Goal: Task Accomplishment & Management: Complete application form

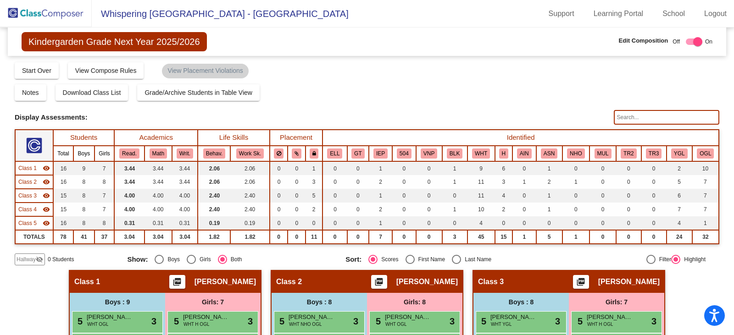
scroll to position [146, 0]
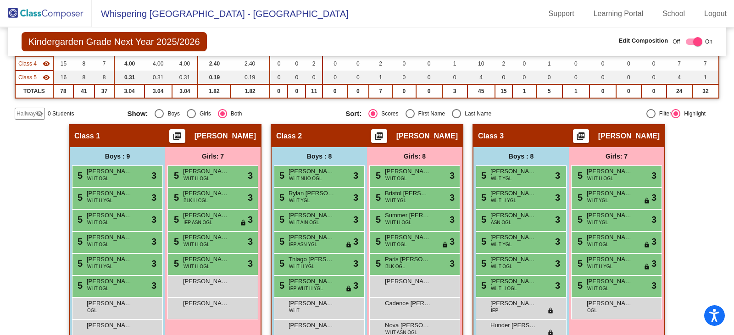
click at [46, 16] on img at bounding box center [46, 13] width 92 height 27
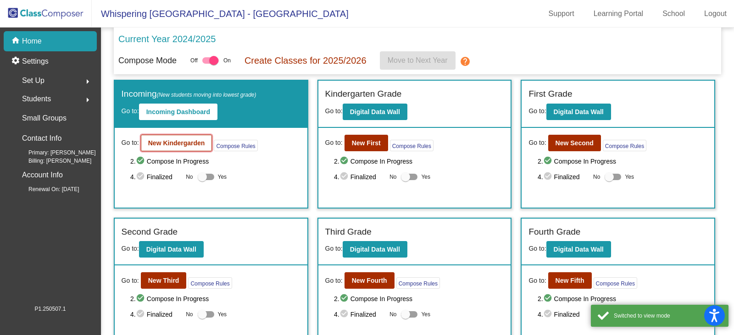
click at [180, 144] on b "New Kindergarden" at bounding box center [176, 142] width 57 height 7
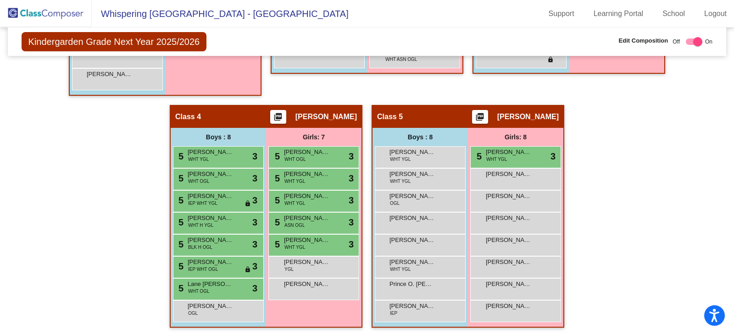
scroll to position [421, 0]
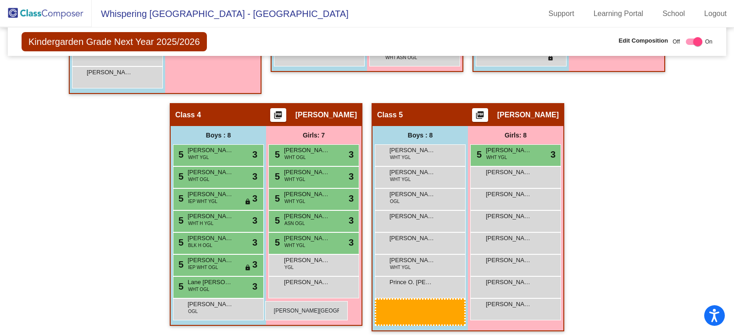
drag, startPoint x: 395, startPoint y: 309, endPoint x: 265, endPoint y: 301, distance: 130.0
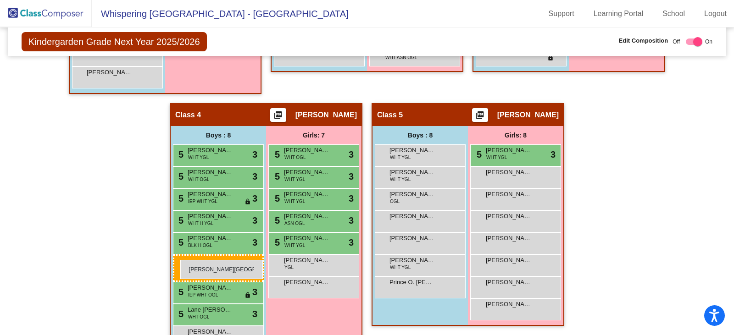
drag, startPoint x: 398, startPoint y: 306, endPoint x: 180, endPoint y: 260, distance: 223.0
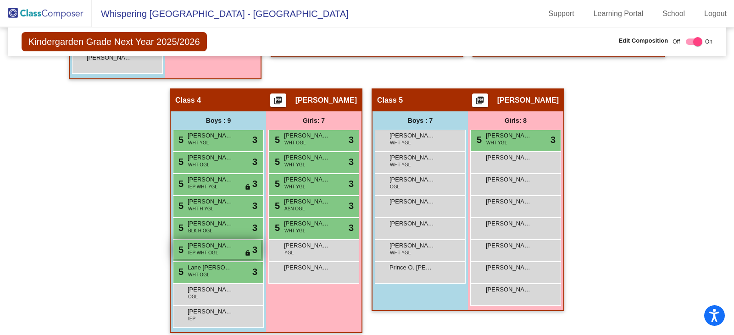
scroll to position [443, 0]
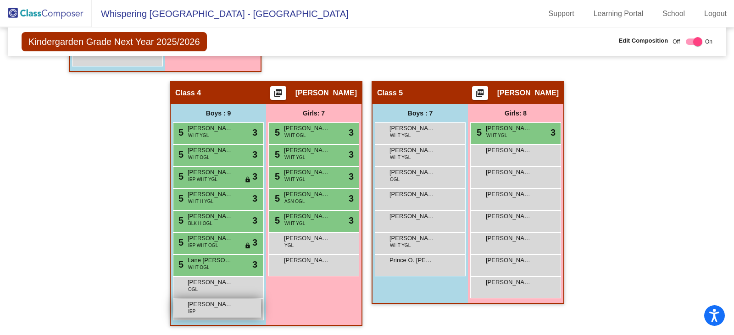
click at [210, 311] on div "[PERSON_NAME] IEP lock do_not_disturb_alt" at bounding box center [217, 308] width 88 height 19
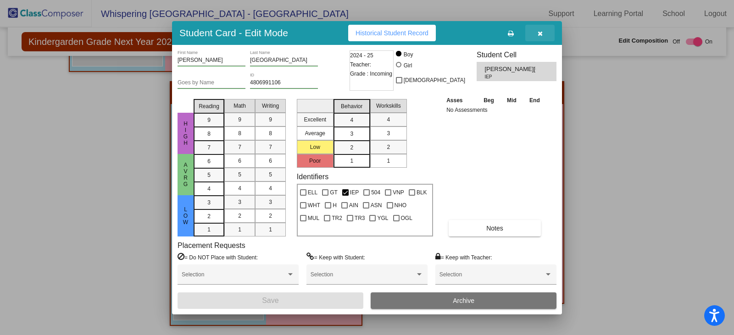
click at [539, 37] on button "button" at bounding box center [539, 33] width 29 height 17
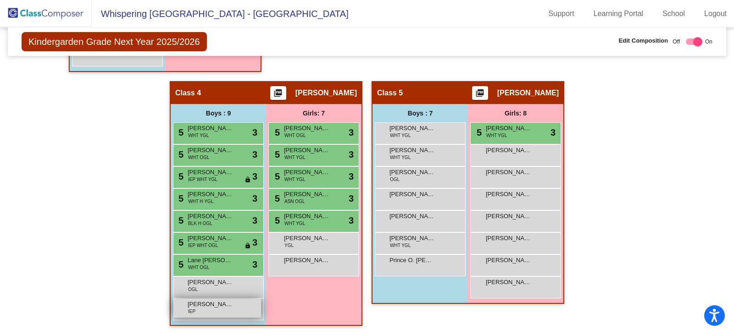
click at [197, 311] on div "[PERSON_NAME] IEP lock do_not_disturb_alt" at bounding box center [217, 308] width 88 height 19
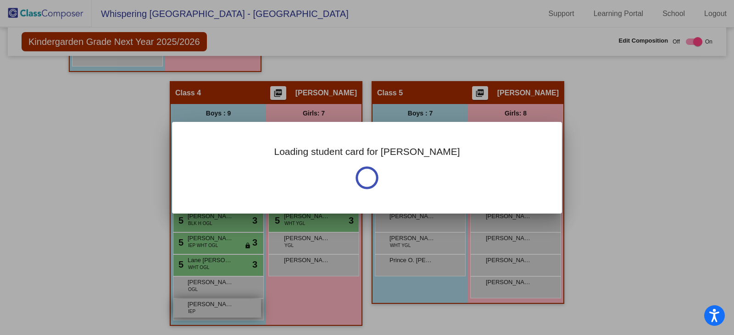
click at [196, 311] on div at bounding box center [367, 167] width 734 height 335
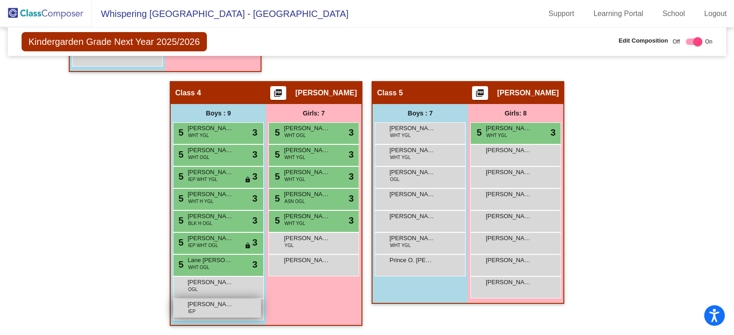
click at [196, 311] on div "[PERSON_NAME] IEP lock do_not_disturb_alt" at bounding box center [217, 308] width 88 height 19
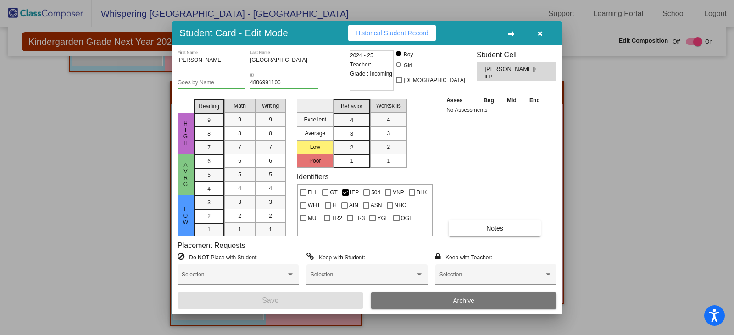
drag, startPoint x: 248, startPoint y: 59, endPoint x: 300, endPoint y: 62, distance: 52.4
click at [300, 62] on div "[PERSON_NAME] First Name [GEOGRAPHIC_DATA] Last Name" at bounding box center [262, 61] width 170 height 22
drag, startPoint x: 278, startPoint y: 60, endPoint x: 240, endPoint y: 61, distance: 38.1
click at [240, 61] on div "[PERSON_NAME] First Name [GEOGRAPHIC_DATA] Last Name" at bounding box center [262, 61] width 170 height 22
drag, startPoint x: 210, startPoint y: 59, endPoint x: 177, endPoint y: 58, distance: 33.5
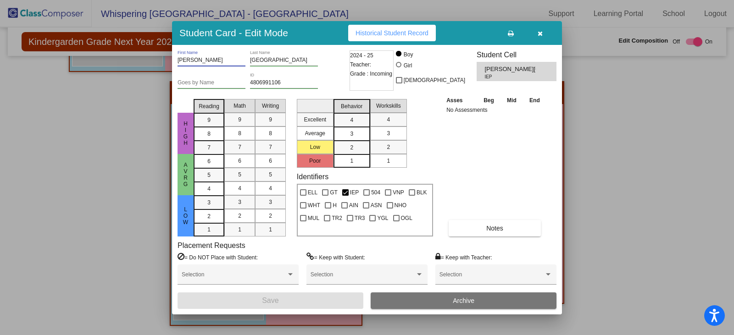
click at [177, 58] on div "[PERSON_NAME] First Name Madeira Last Name Goes by Name 4806991106 ID 2024 - 25…" at bounding box center [367, 180] width 390 height 270
drag, startPoint x: 286, startPoint y: 80, endPoint x: 247, endPoint y: 81, distance: 39.5
click at [247, 81] on div "Goes by Name 4806991106 ID" at bounding box center [262, 84] width 170 height 22
click at [539, 34] on icon "button" at bounding box center [539, 33] width 5 height 6
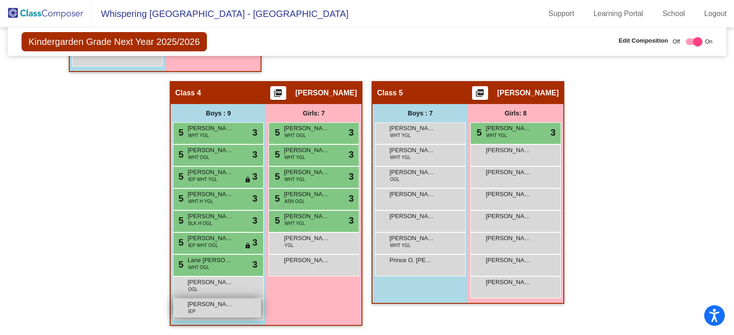
click at [200, 308] on span "[PERSON_NAME][GEOGRAPHIC_DATA]" at bounding box center [211, 304] width 46 height 9
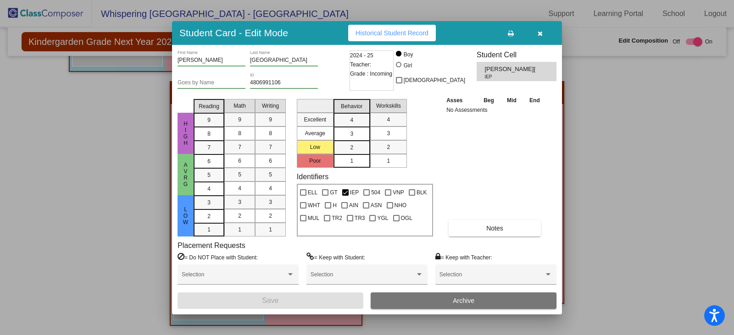
click at [538, 32] on icon "button" at bounding box center [539, 33] width 5 height 6
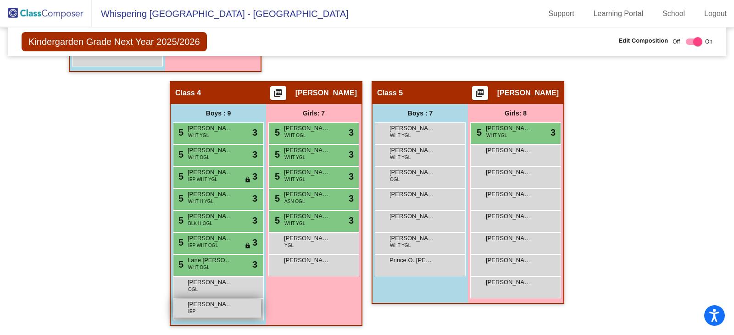
click at [199, 308] on span "[PERSON_NAME][GEOGRAPHIC_DATA]" at bounding box center [211, 304] width 46 height 9
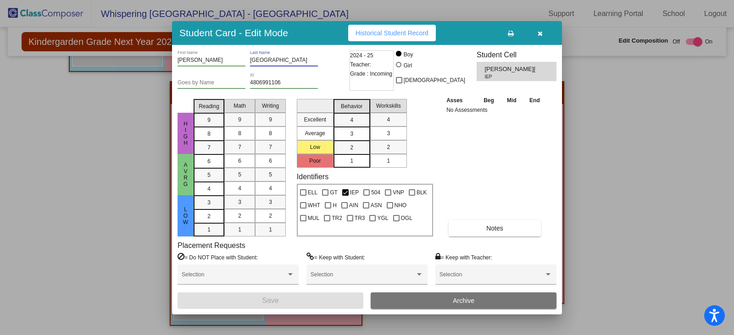
drag, startPoint x: 275, startPoint y: 59, endPoint x: 236, endPoint y: 57, distance: 39.0
click at [236, 57] on div "[PERSON_NAME] First Name [GEOGRAPHIC_DATA] Last Name" at bounding box center [262, 61] width 170 height 22
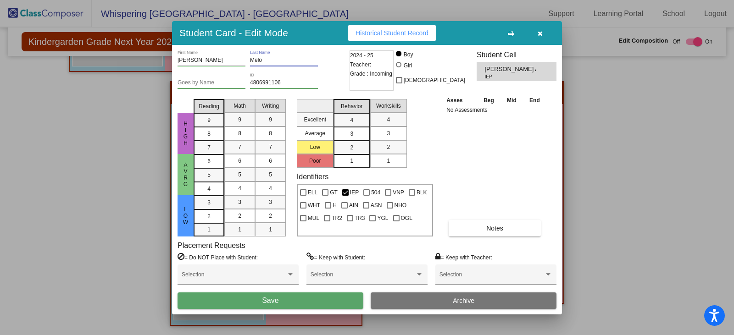
type input "Melo"
click at [249, 304] on button "Save" at bounding box center [270, 301] width 186 height 17
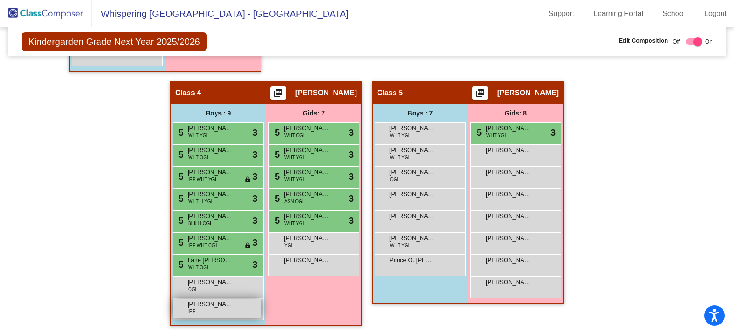
click at [196, 304] on span "[PERSON_NAME] A.M. [PERSON_NAME]" at bounding box center [211, 304] width 46 height 9
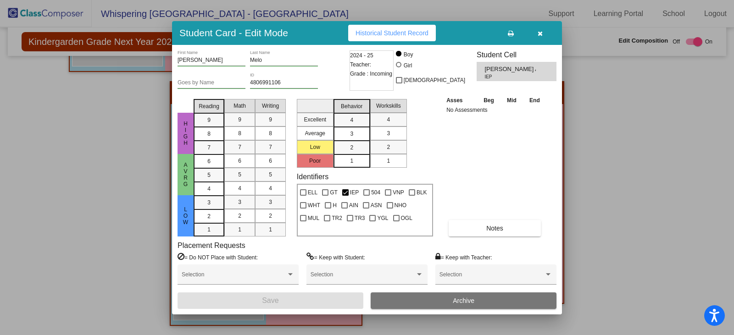
click at [543, 33] on button "button" at bounding box center [539, 33] width 29 height 17
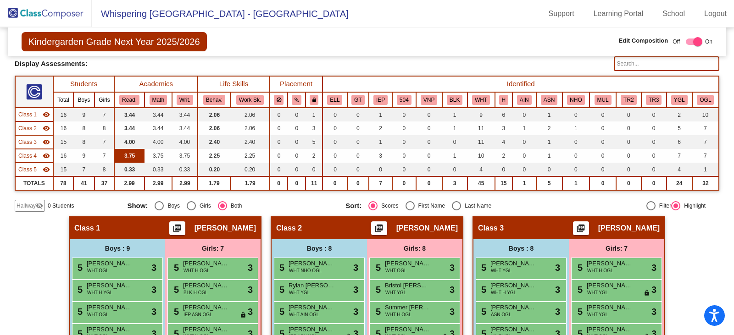
scroll to position [30, 0]
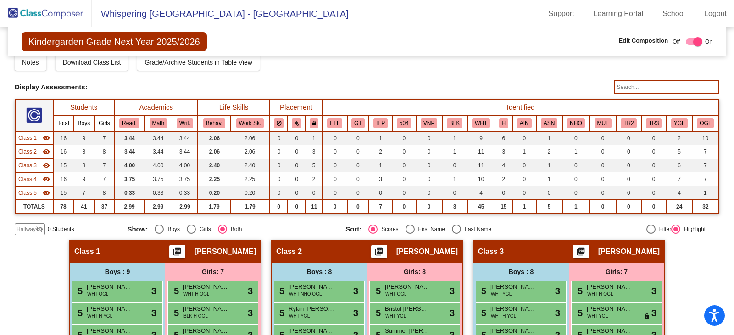
click at [41, 17] on img at bounding box center [46, 13] width 92 height 27
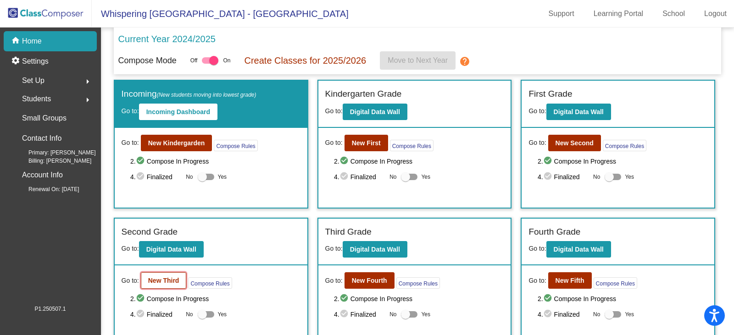
click at [163, 285] on button "New Third" at bounding box center [164, 280] width 46 height 17
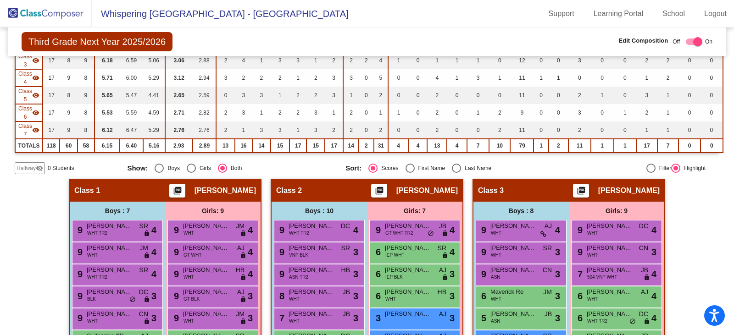
scroll to position [138, 0]
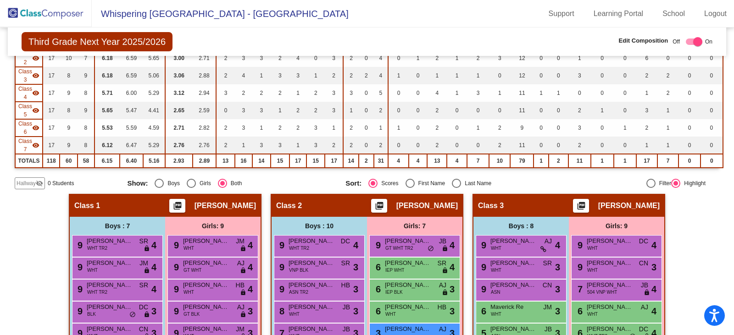
click at [22, 184] on span "Hallway" at bounding box center [26, 183] width 19 height 8
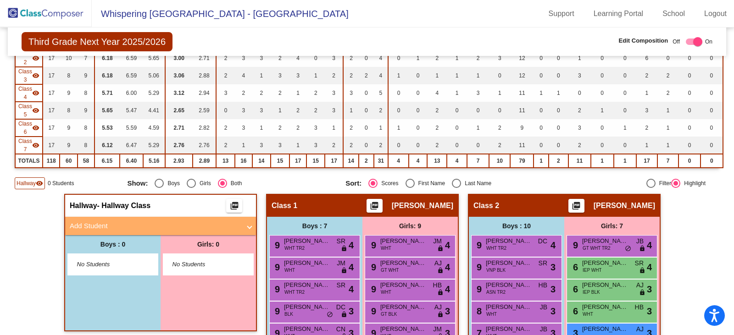
click at [248, 228] on span at bounding box center [250, 226] width 4 height 11
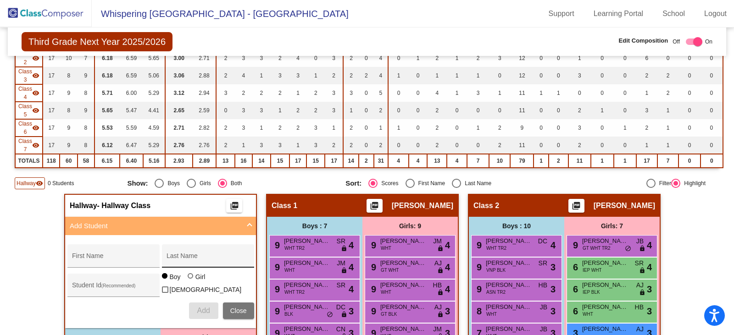
click at [168, 259] on input "Last Name" at bounding box center [207, 259] width 83 height 7
paste input "[DEMOGRAPHIC_DATA][PERSON_NAME]"
type input "[DEMOGRAPHIC_DATA][PERSON_NAME]"
click at [82, 259] on input "First Name" at bounding box center [113, 259] width 83 height 7
paste input "[PERSON_NAME]"
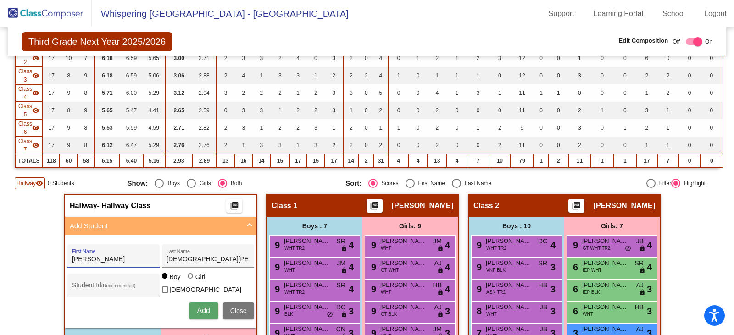
type input "[PERSON_NAME]"
click at [197, 309] on span "Add" at bounding box center [203, 311] width 13 height 8
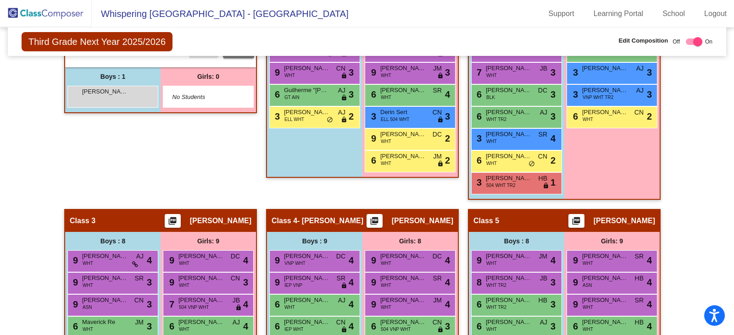
scroll to position [414, 0]
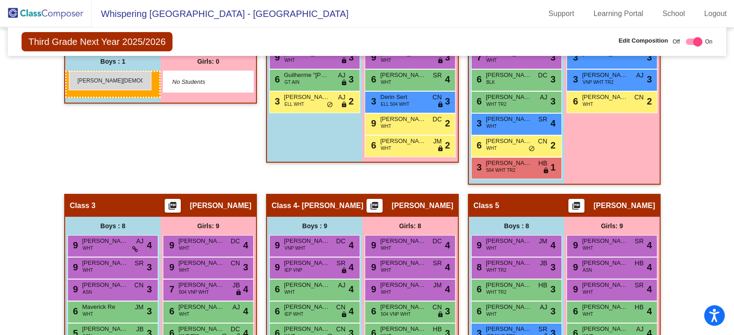
drag, startPoint x: 103, startPoint y: 76, endPoint x: 69, endPoint y: 71, distance: 34.3
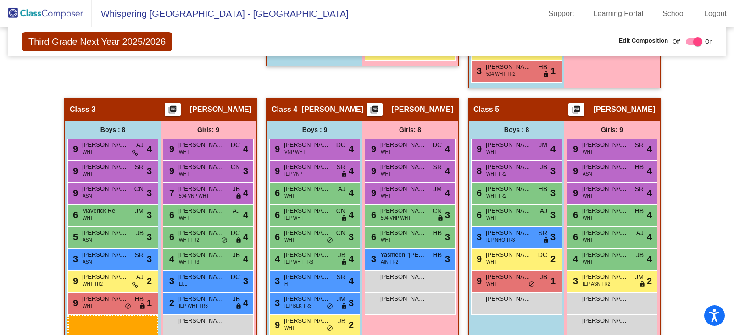
scroll to position [530, 0]
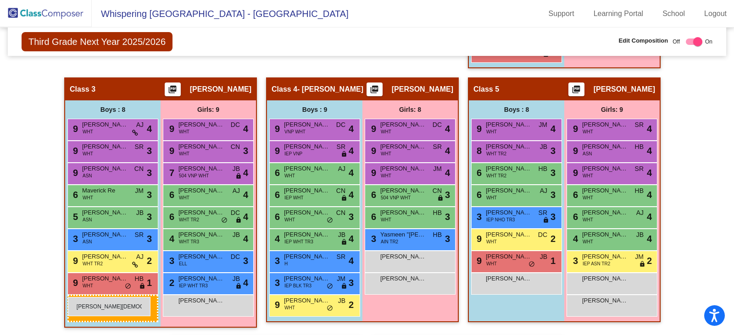
drag, startPoint x: 101, startPoint y: 171, endPoint x: 68, endPoint y: 297, distance: 130.8
